Goal: Information Seeking & Learning: Learn about a topic

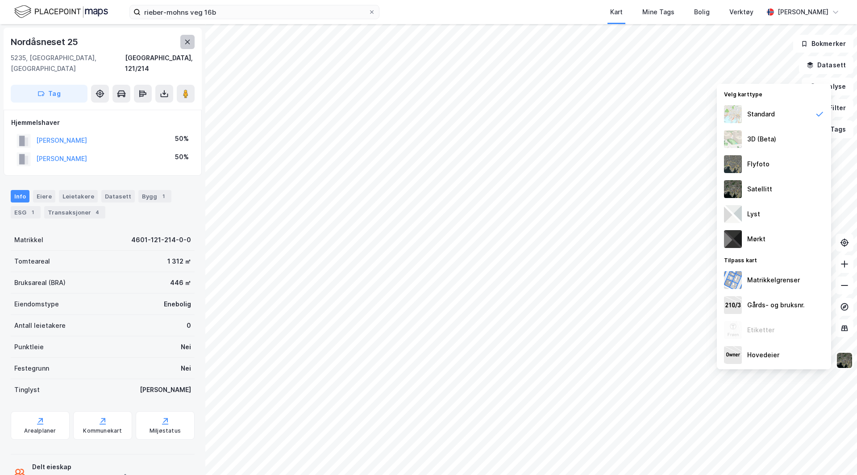
click at [187, 38] on button at bounding box center [187, 42] width 14 height 14
